Goal: Task Accomplishment & Management: Manage account settings

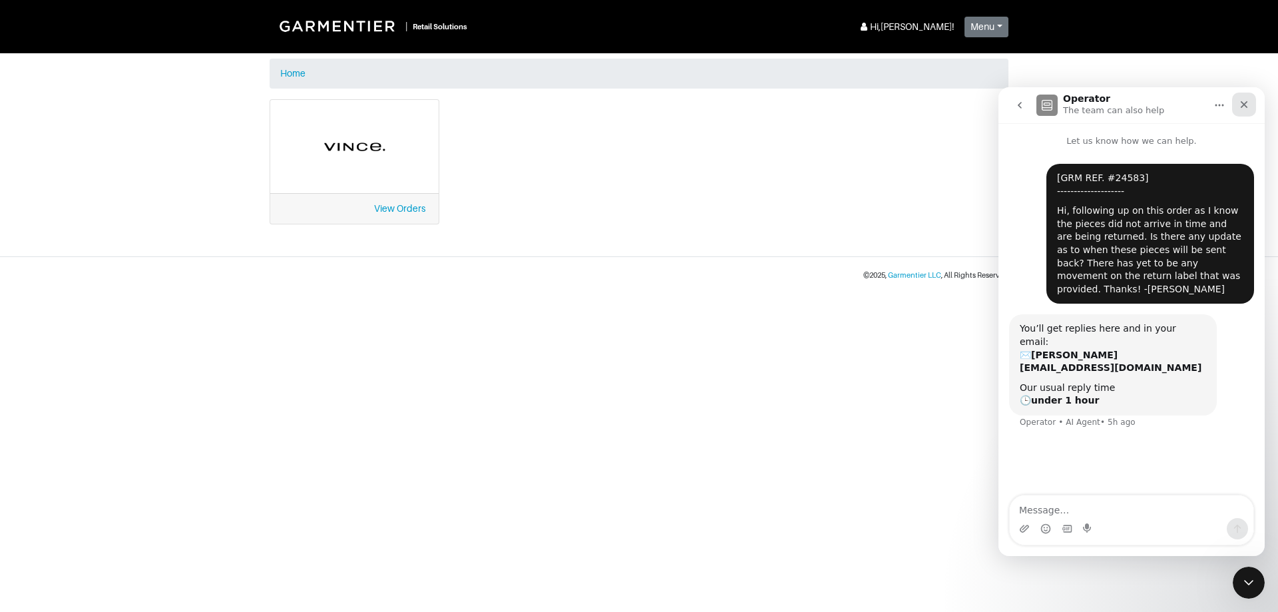
click at [1242, 100] on icon "Close" at bounding box center [1243, 104] width 11 height 11
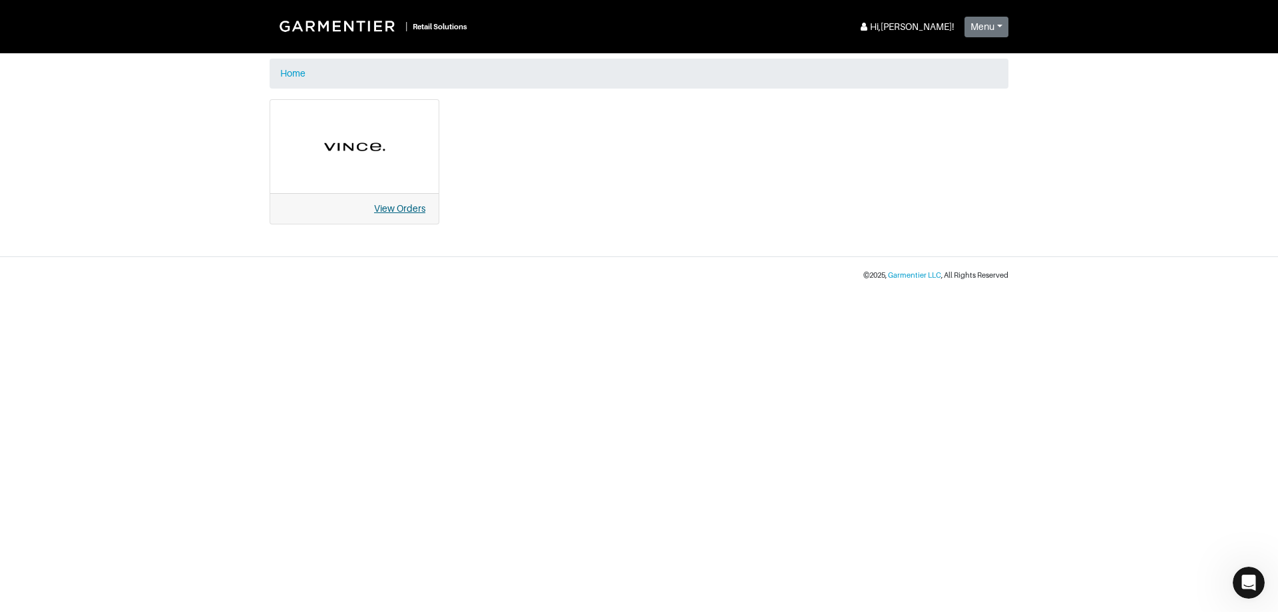
click at [407, 211] on link "View Orders" at bounding box center [399, 208] width 51 height 11
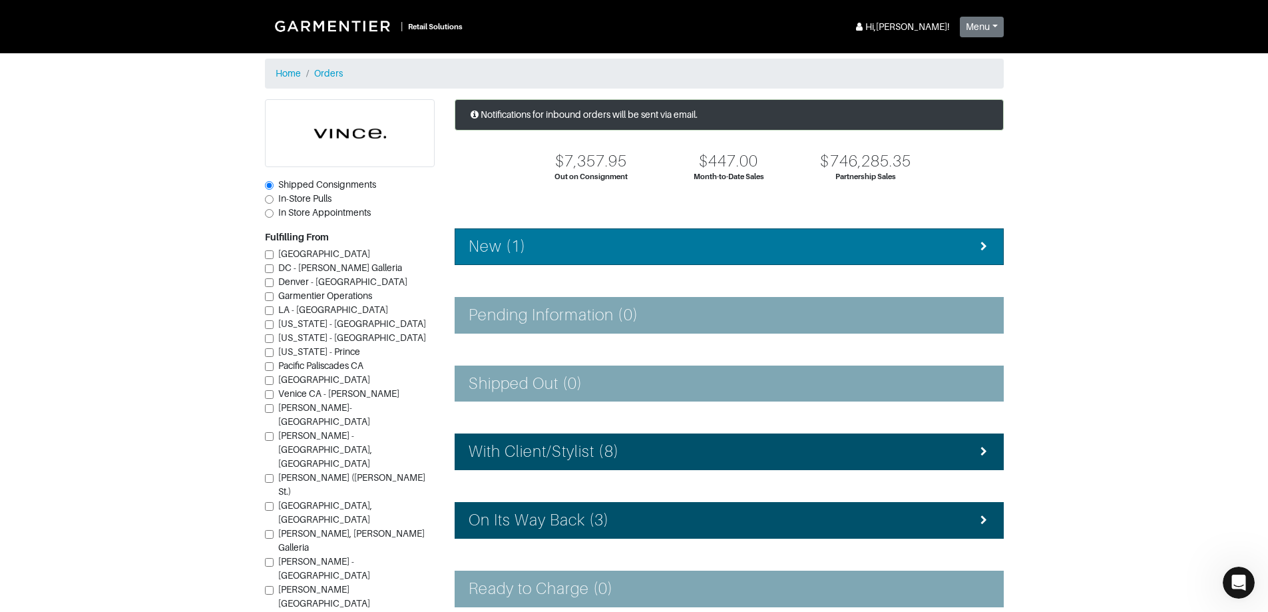
click at [653, 250] on div "New (1)" at bounding box center [728, 246] width 521 height 19
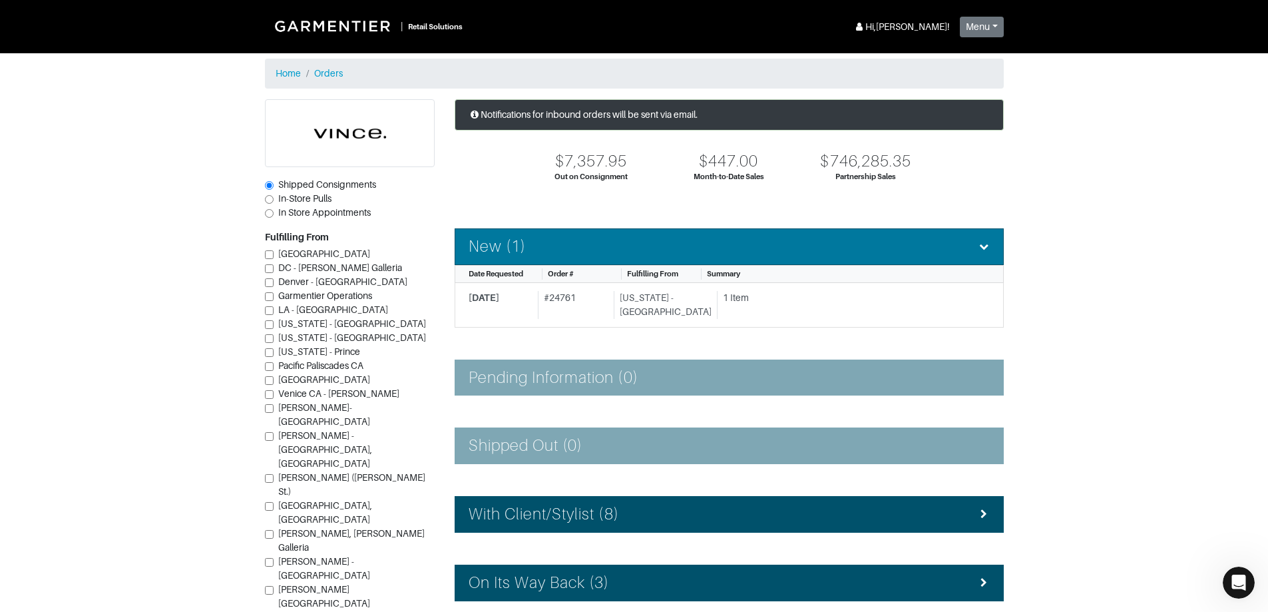
click at [651, 250] on div "New (1)" at bounding box center [728, 246] width 521 height 19
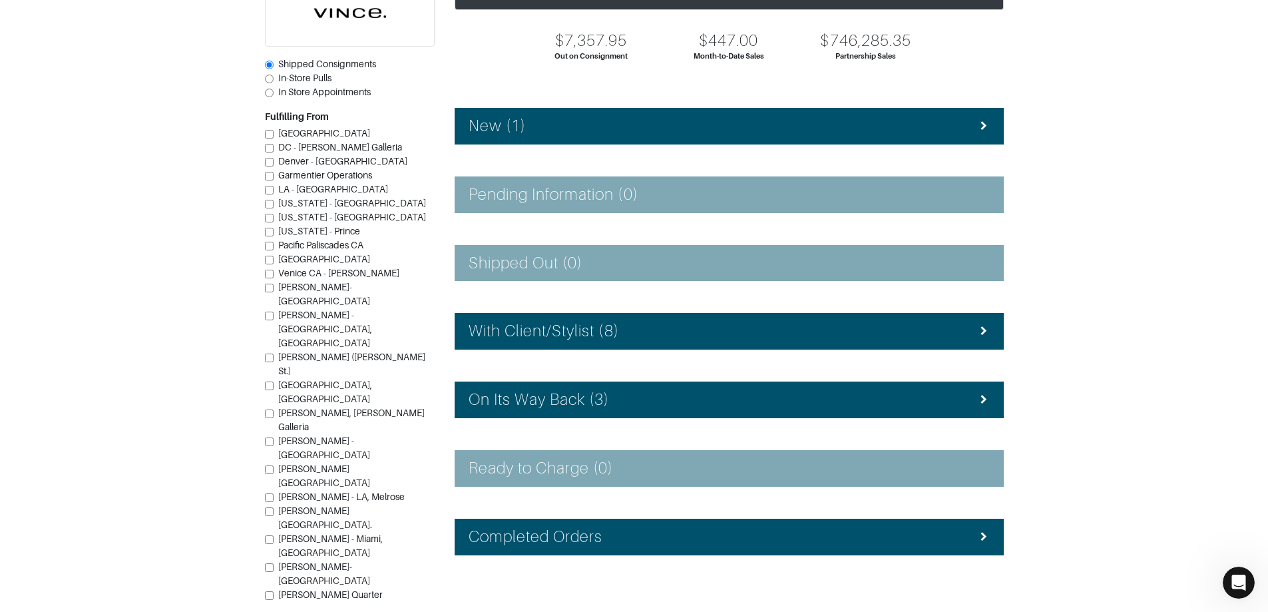
scroll to position [148, 0]
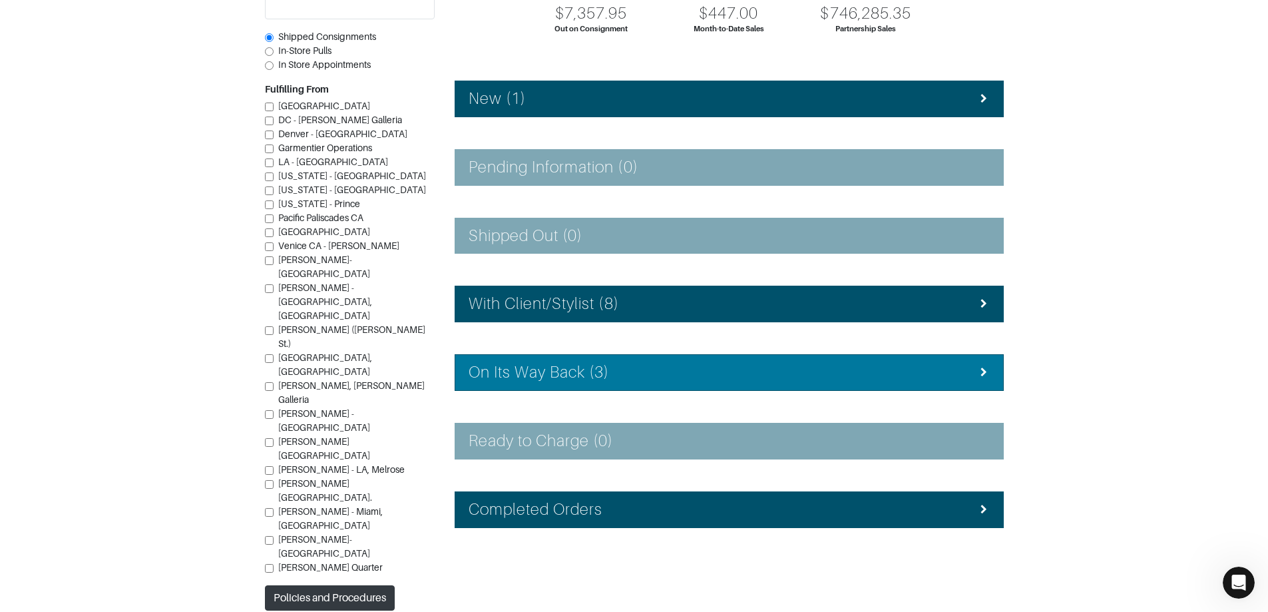
click at [601, 363] on h4 "On Its Way Back (3)" at bounding box center [538, 372] width 141 height 19
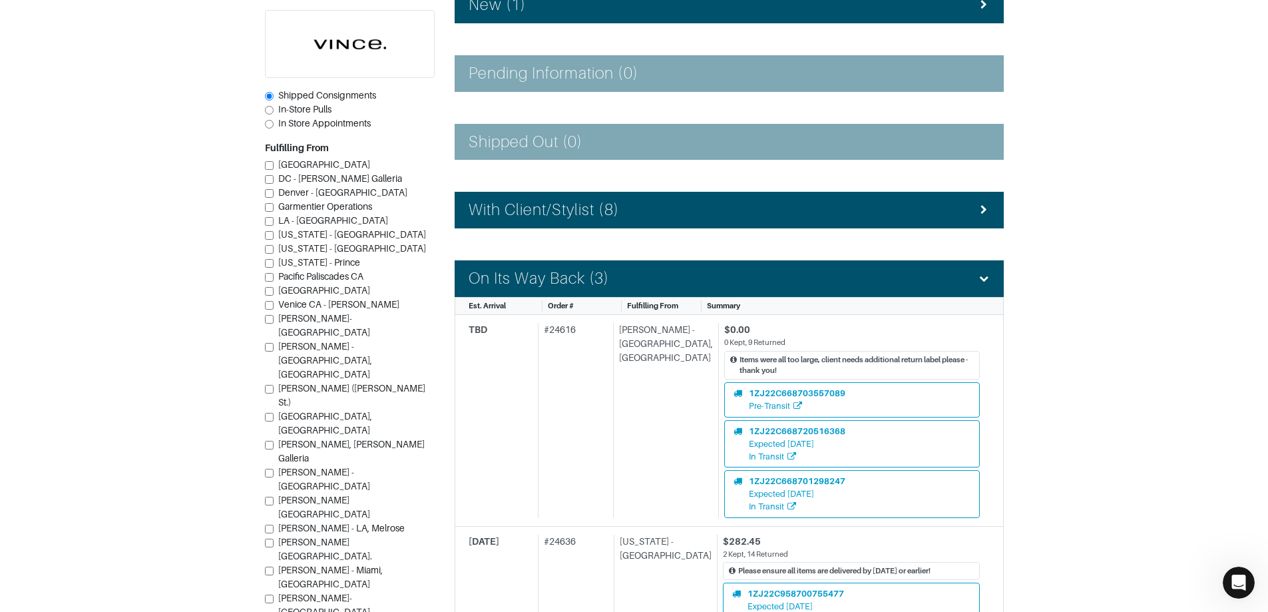
scroll to position [116, 0]
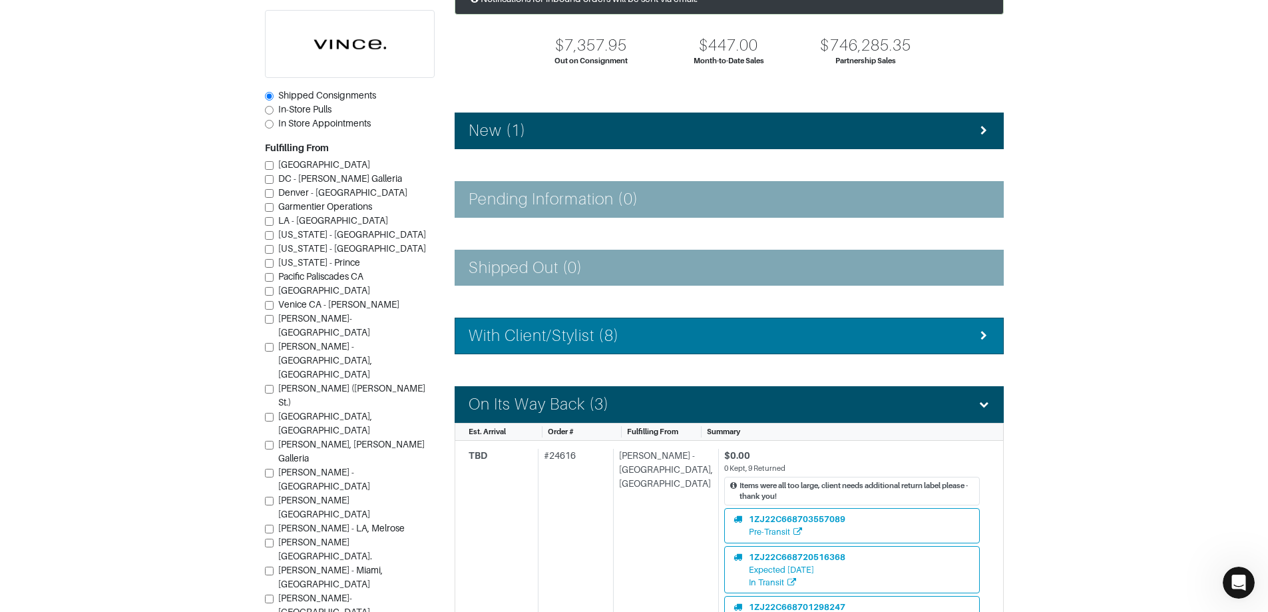
click at [522, 341] on h4 "With Client/Stylist (8)" at bounding box center [543, 335] width 150 height 19
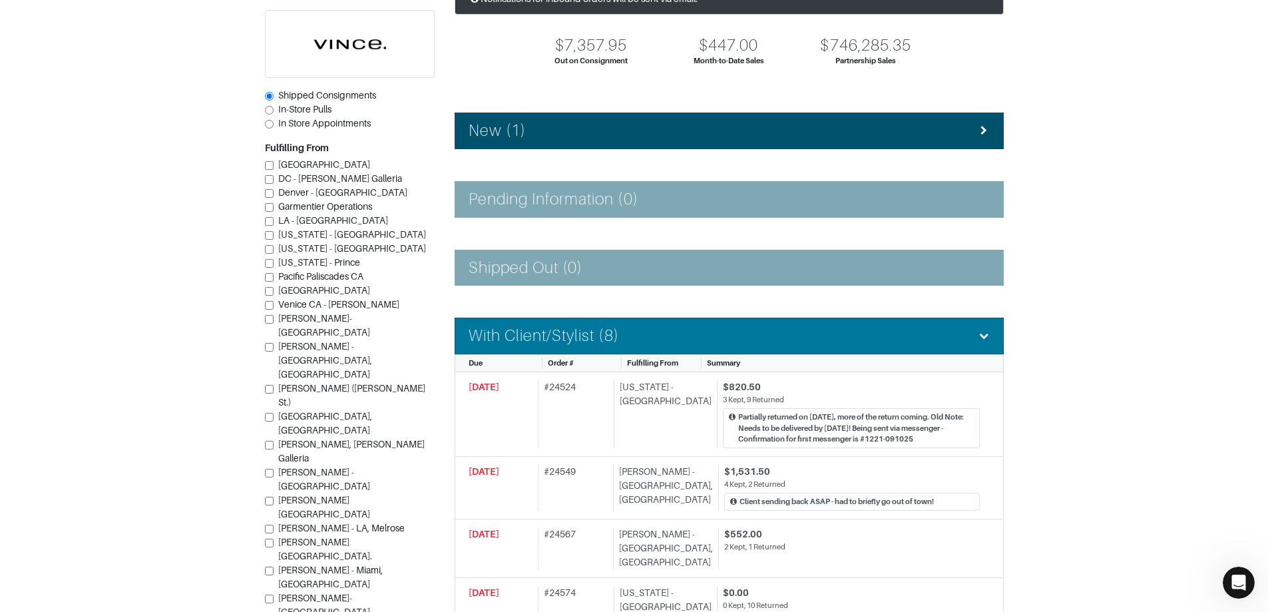
click at [522, 340] on h4 "With Client/Stylist (8)" at bounding box center [543, 335] width 150 height 19
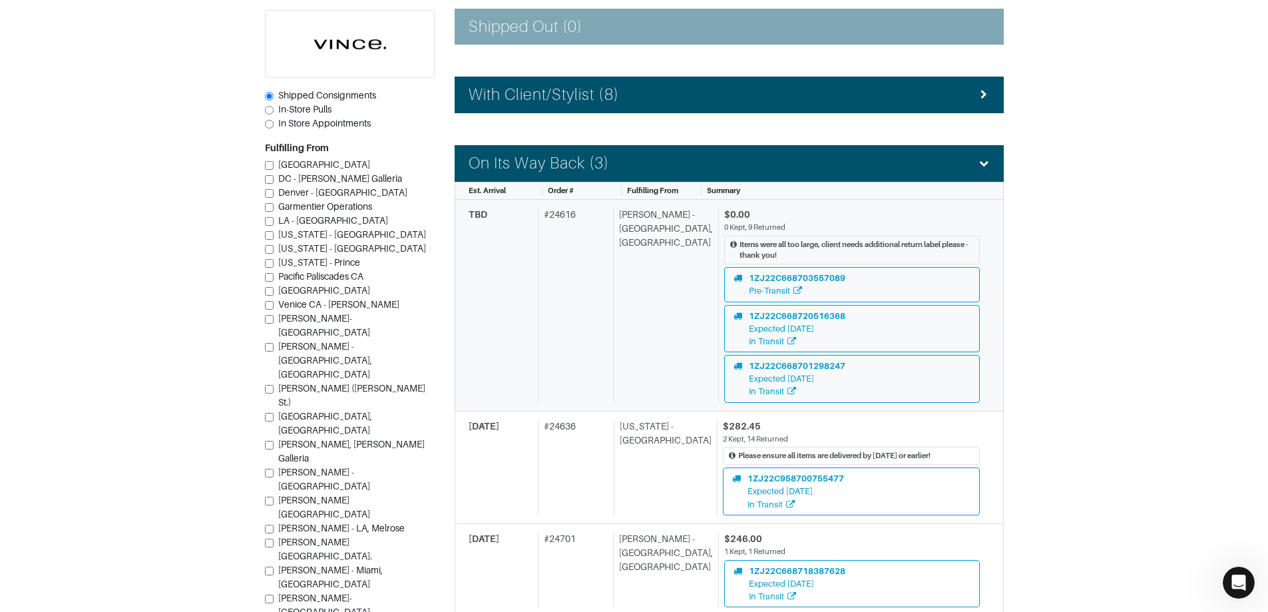
scroll to position [182, 0]
